Goal: Information Seeking & Learning: Learn about a topic

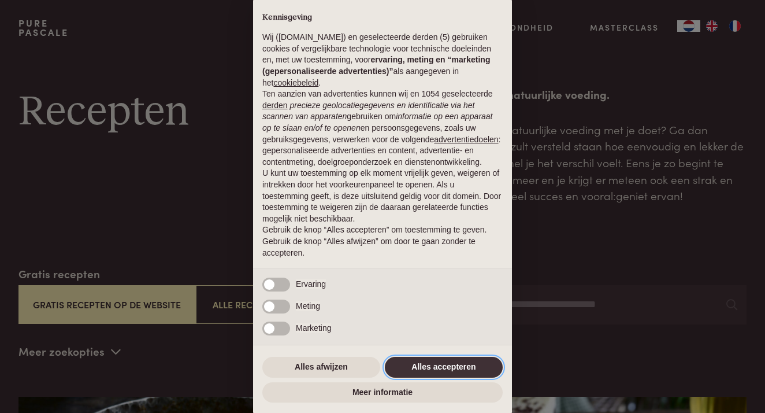
click at [438, 368] on button "Alles accepteren" at bounding box center [444, 367] width 118 height 21
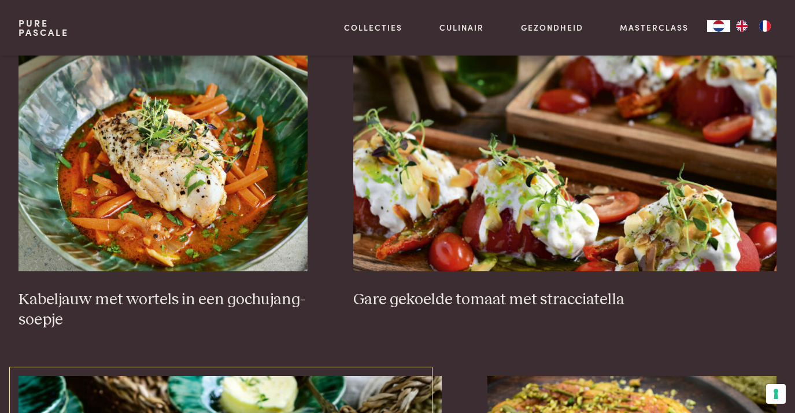
scroll to position [672, 0]
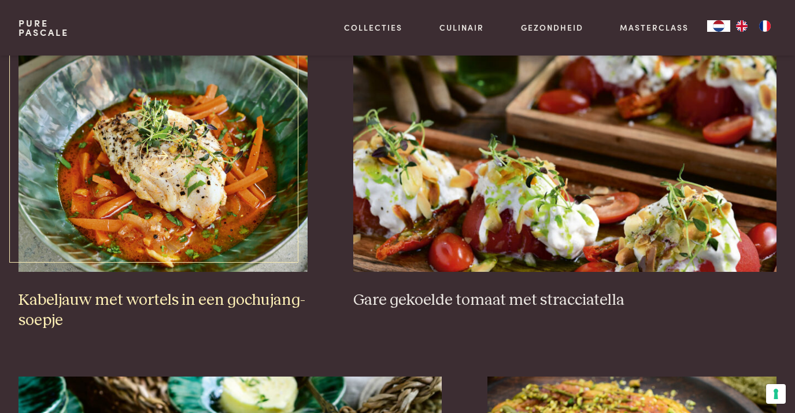
click at [277, 309] on h3 "Kabeljauw met wortels in een gochujang-soepje" at bounding box center [162, 310] width 289 height 40
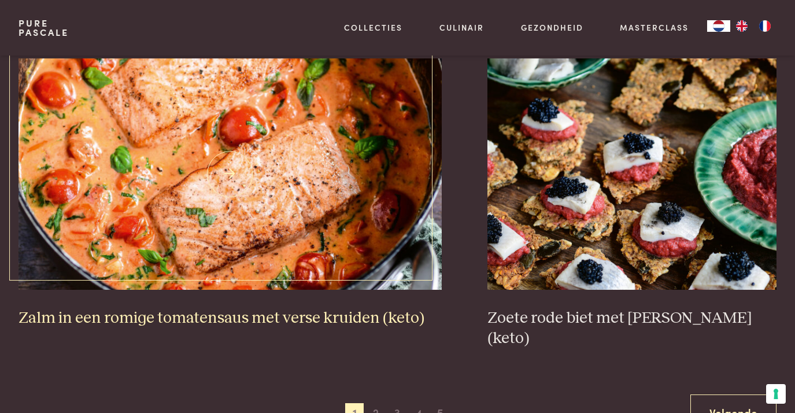
scroll to position [1955, 0]
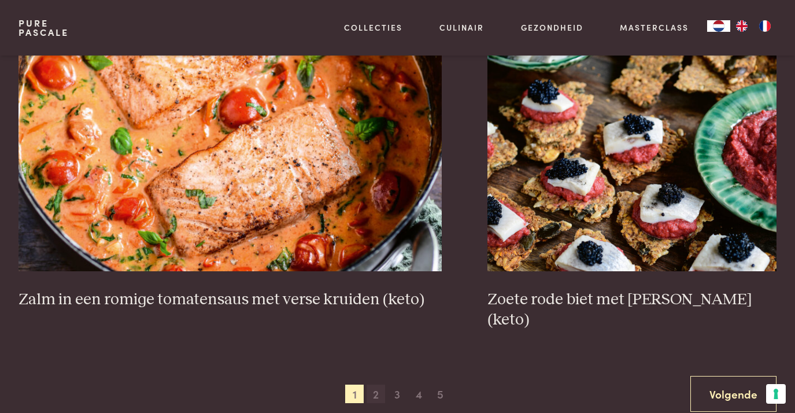
click at [371, 384] on span "2" at bounding box center [375, 393] width 18 height 18
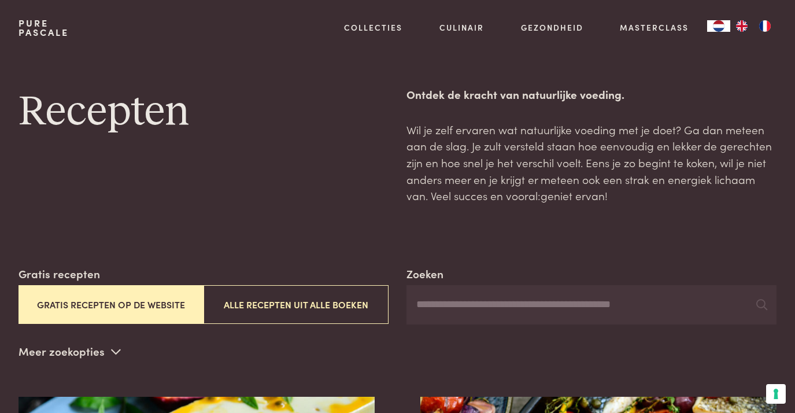
click at [507, 301] on input "Zoeken" at bounding box center [591, 304] width 370 height 39
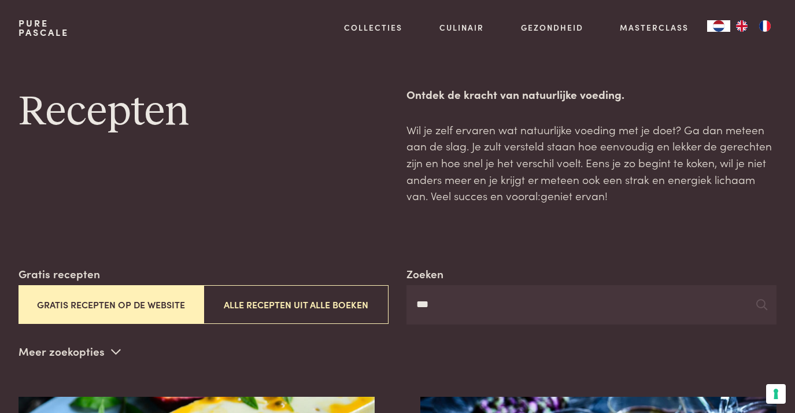
type input "***"
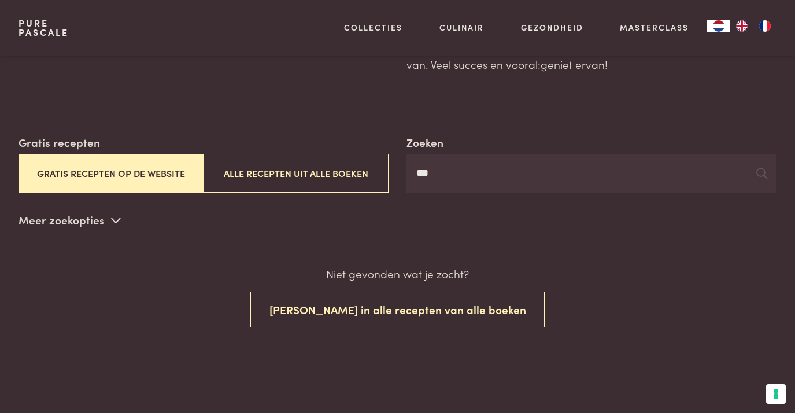
scroll to position [139, 0]
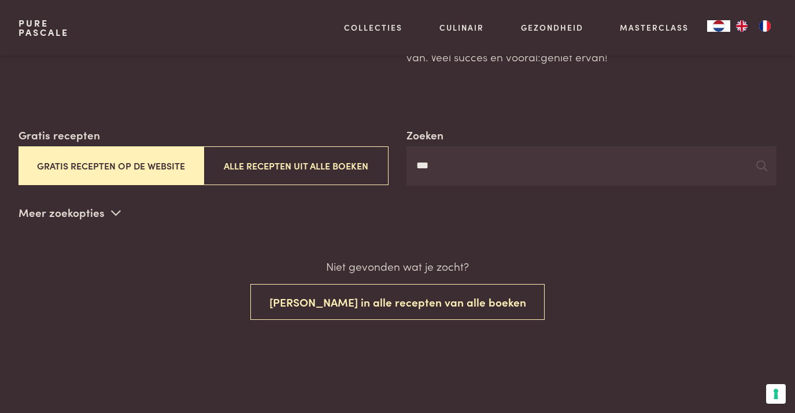
click at [105, 211] on p "Meer zoekopties" at bounding box center [69, 212] width 102 height 17
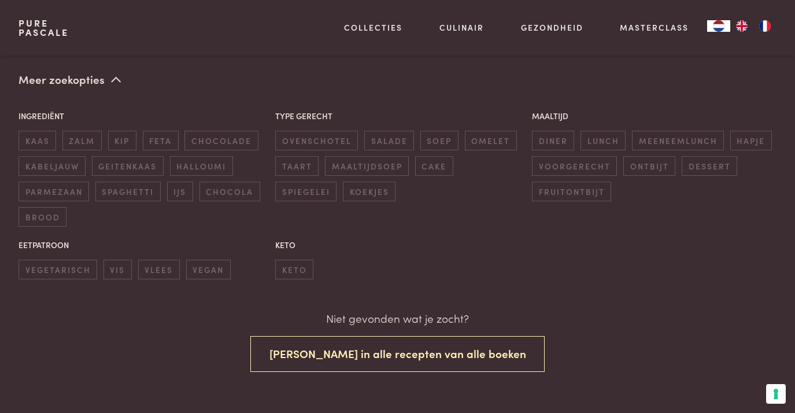
scroll to position [270, 0]
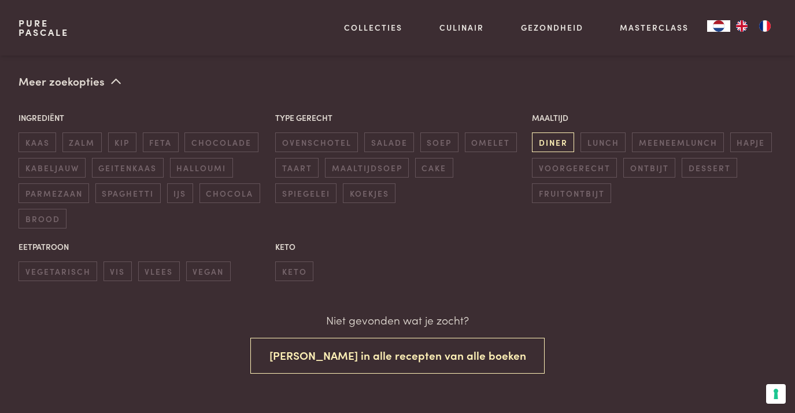
click at [565, 143] on span "diner" at bounding box center [553, 141] width 42 height 19
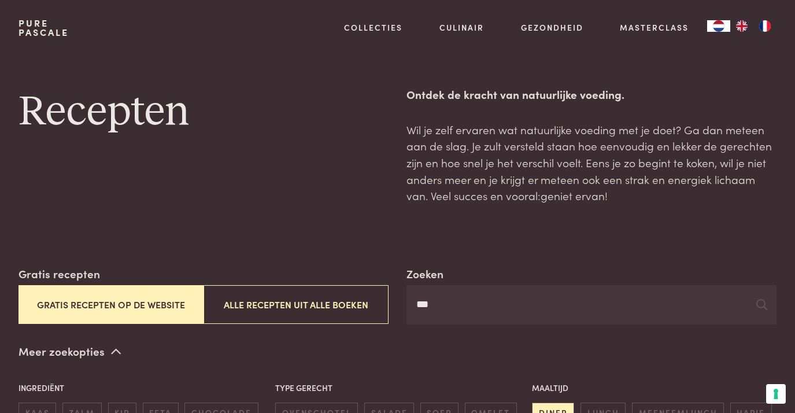
scroll to position [0, 0]
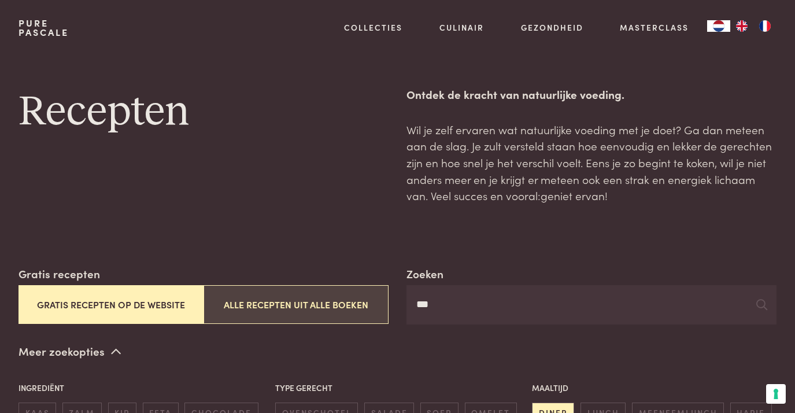
drag, startPoint x: 446, startPoint y: 310, endPoint x: 318, endPoint y: 305, distance: 127.8
click at [318, 305] on div "Zoeken *** Gratis recepten Gratis recepten op de website Alle recepten uit alle…" at bounding box center [397, 294] width 758 height 59
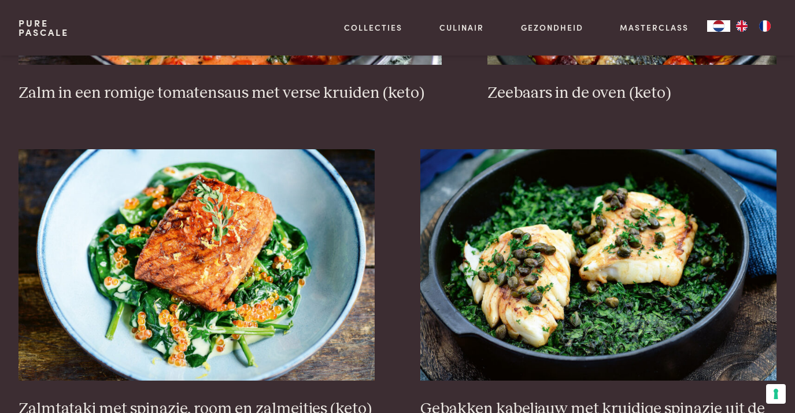
scroll to position [1499, 0]
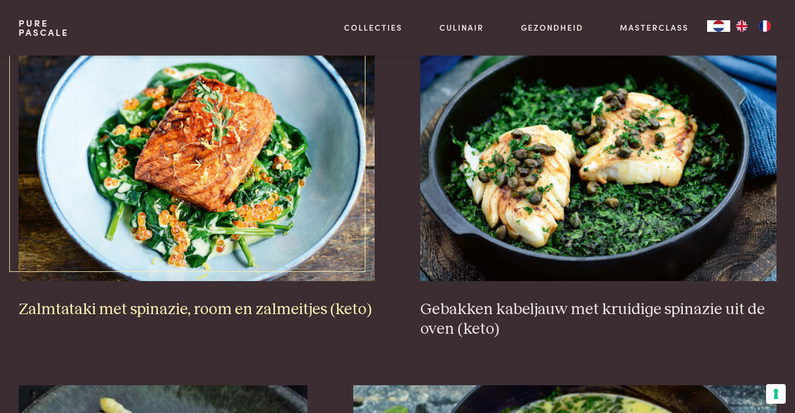
click at [304, 307] on h3 "Zalmtataki met spinazie, room en zalmeitjes (keto)" at bounding box center [196, 309] width 356 height 20
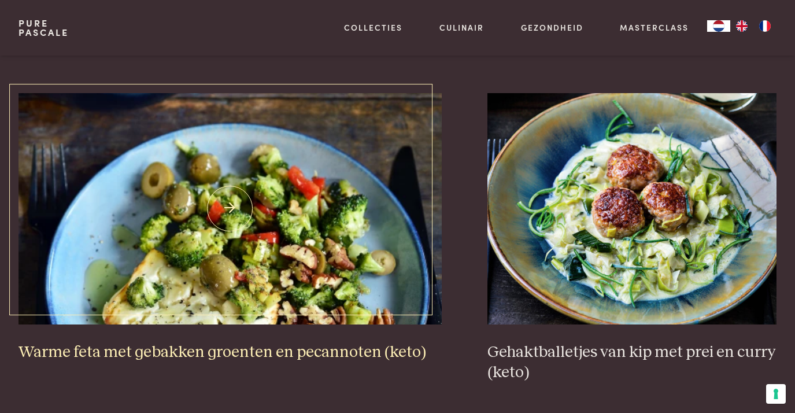
scroll to position [2147, 0]
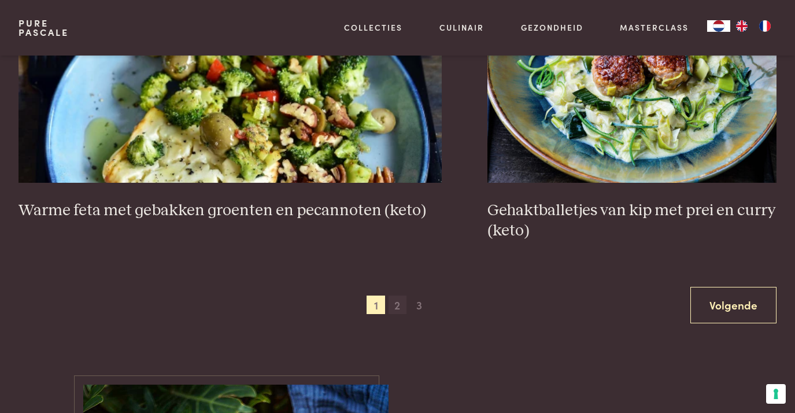
click at [400, 297] on span "2" at bounding box center [397, 304] width 18 height 18
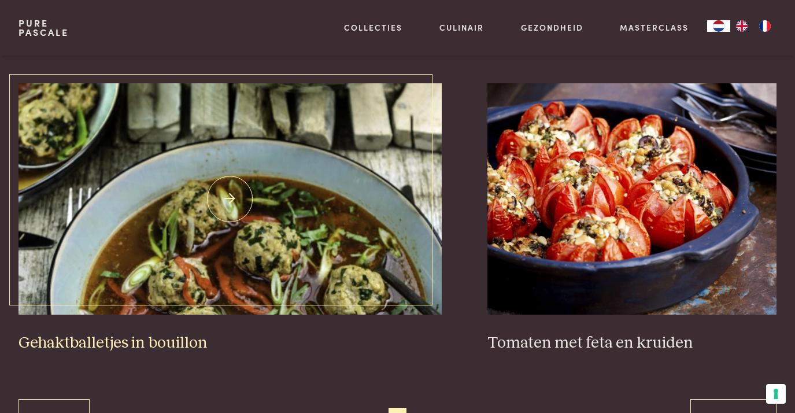
scroll to position [2140, 0]
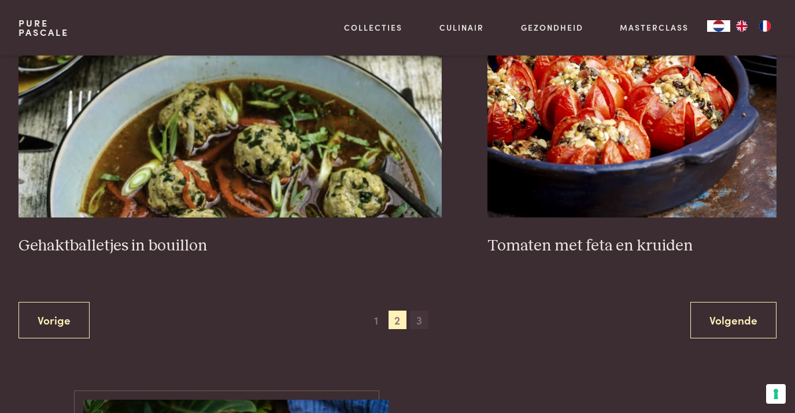
click at [421, 311] on span "3" at bounding box center [419, 319] width 18 height 18
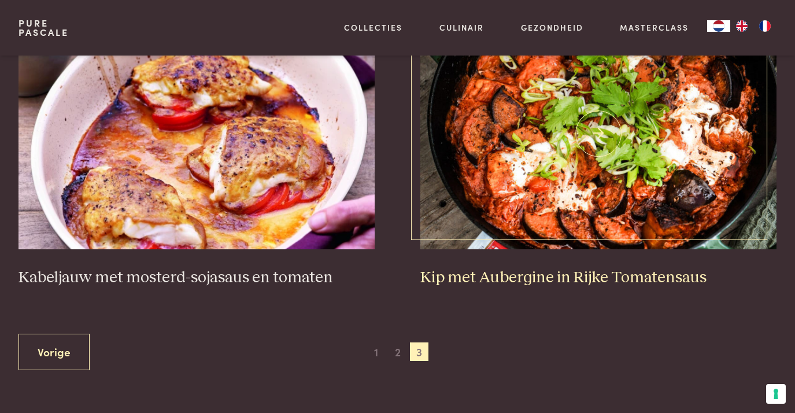
scroll to position [572, 0]
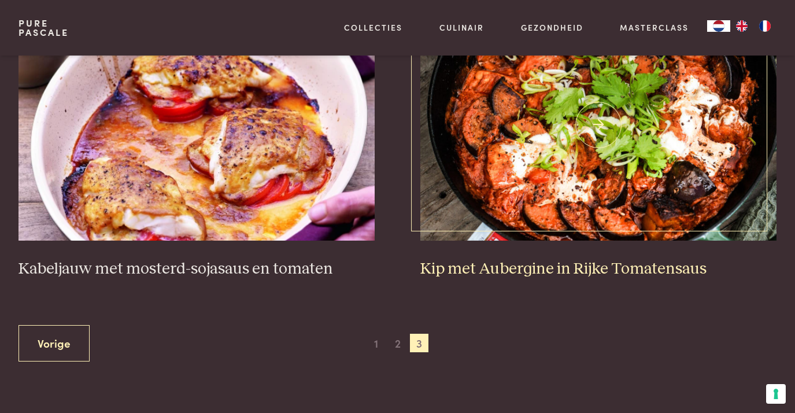
click at [479, 259] on h3 "Kip met Aubergine in Rijke Tomatensaus" at bounding box center [598, 269] width 356 height 20
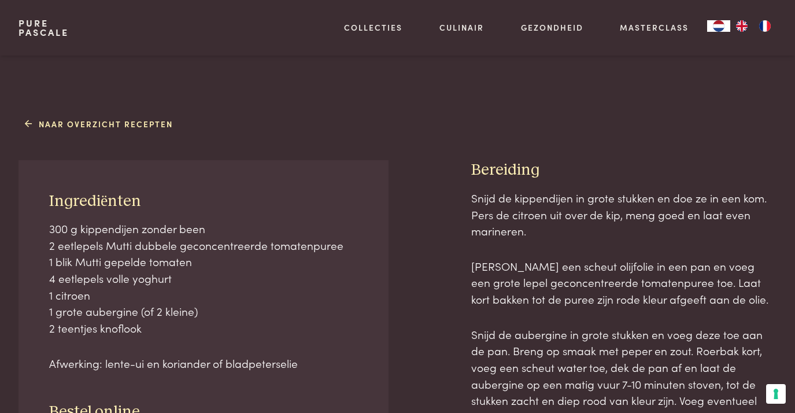
scroll to position [372, 0]
